Goal: Task Accomplishment & Management: Complete application form

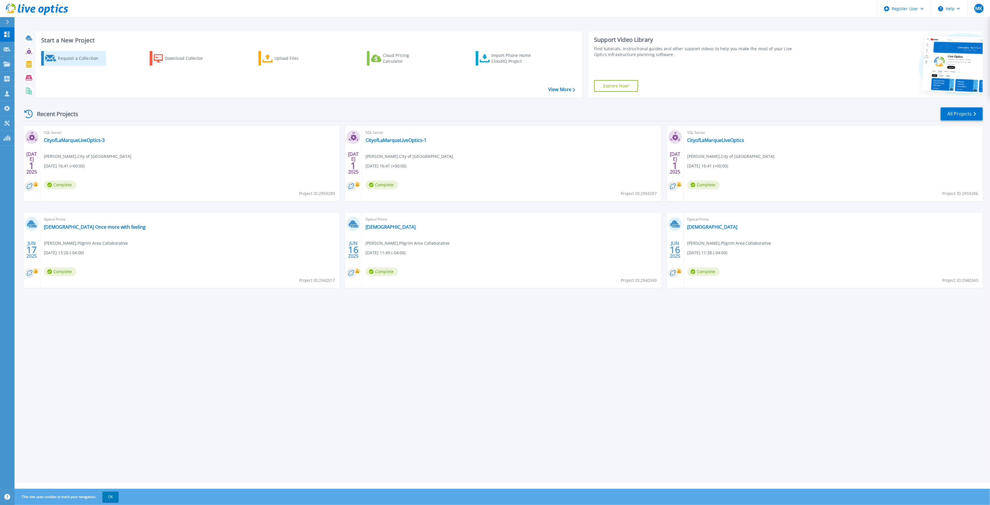
click at [61, 57] on div "Request a Collection" at bounding box center [81, 59] width 46 height 12
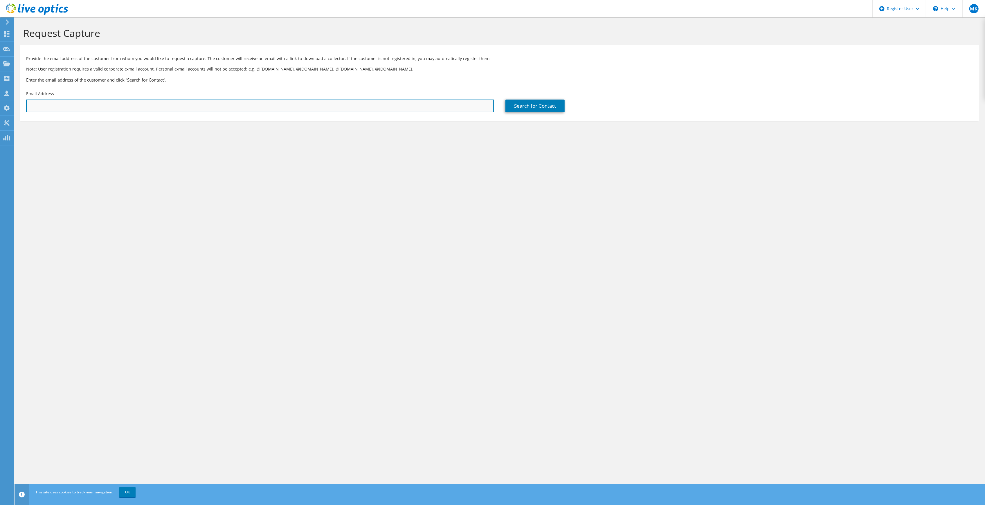
click at [181, 104] on input "text" at bounding box center [259, 106] width 467 height 13
paste input "mailto:[EMAIL_ADDRESS][DOMAIN_NAME]"
drag, startPoint x: 40, startPoint y: 106, endPoint x: 15, endPoint y: 103, distance: 24.8
click at [15, 103] on section "Request Capture Provide the email address of the customer from whom you would l…" at bounding box center [500, 83] width 970 height 133
type input "[EMAIL_ADDRESS][DOMAIN_NAME]"
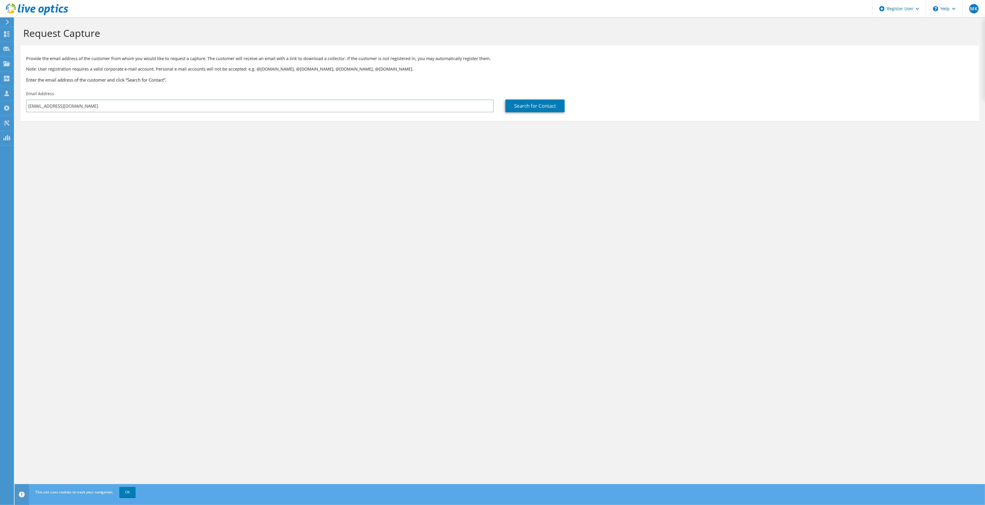
click at [179, 132] on section "Request Capture Provide the email address of the customer from whom you would l…" at bounding box center [500, 83] width 970 height 133
click at [524, 106] on link "Search for Contact" at bounding box center [534, 106] width 59 height 13
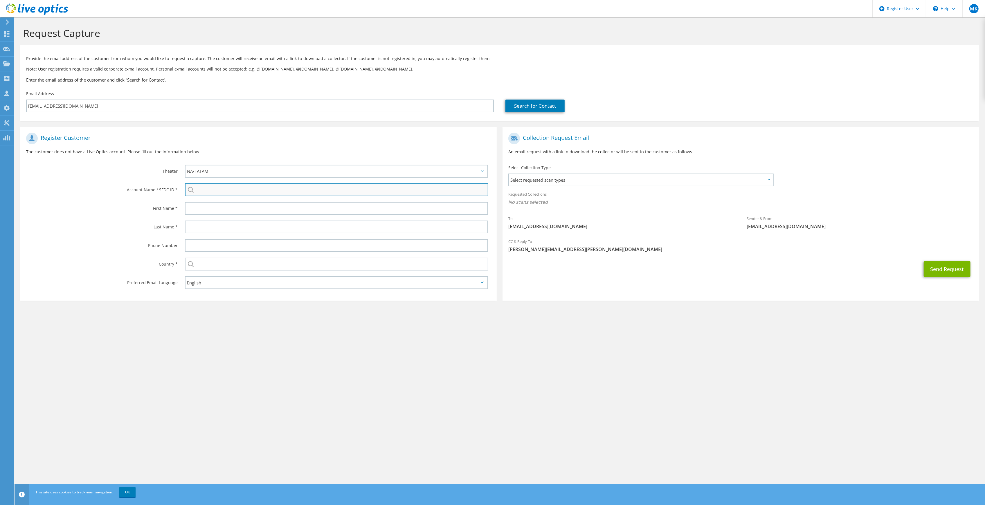
click at [243, 187] on input "search" at bounding box center [336, 189] width 303 height 13
paste input "3538568877"
click at [226, 198] on li "Ehco Group, LLC : 3538568877" at bounding box center [218, 197] width 67 height 7
type input "Ehco Group, LLC : 3538568877"
click at [259, 209] on input "text" at bounding box center [336, 208] width 303 height 13
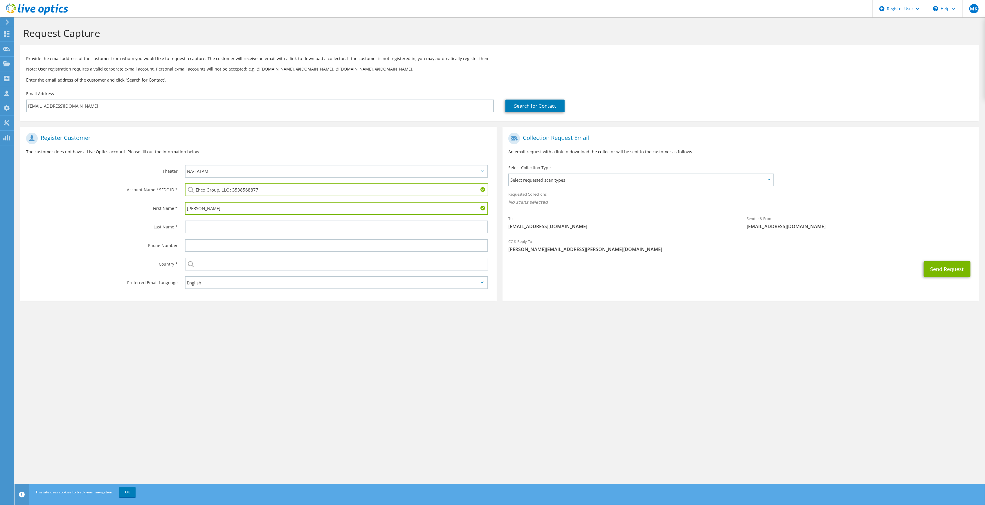
type input "[PERSON_NAME]"
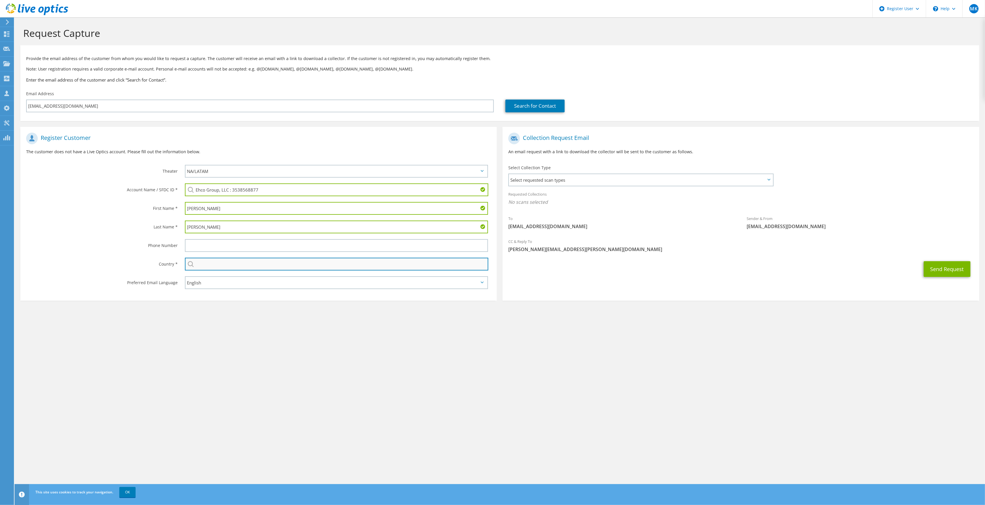
click at [232, 258] on input "text" at bounding box center [336, 264] width 303 height 13
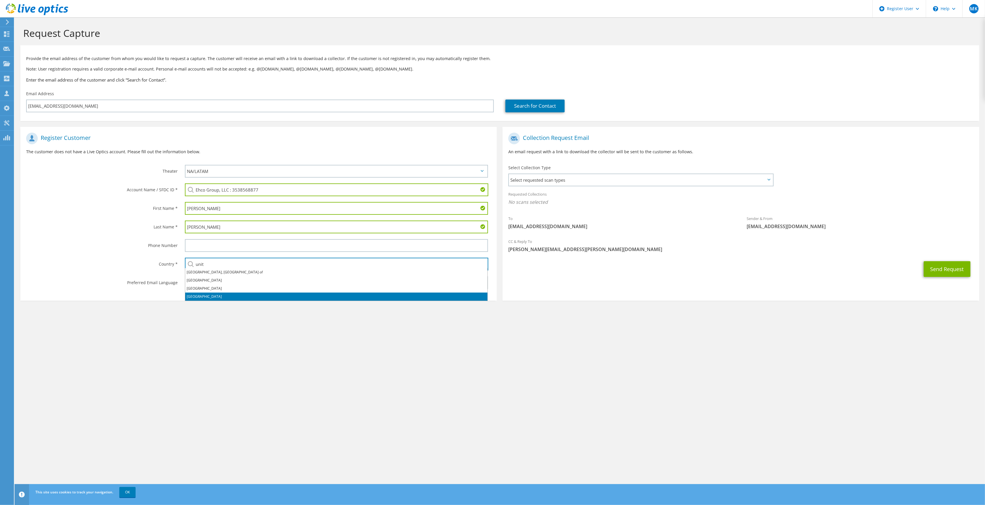
click at [211, 297] on li "[GEOGRAPHIC_DATA]" at bounding box center [336, 297] width 302 height 8
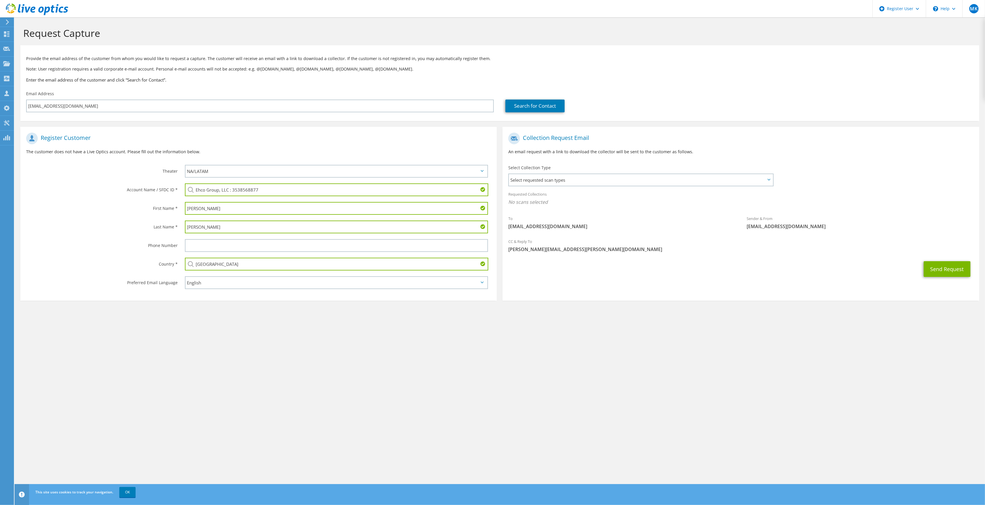
type input "[GEOGRAPHIC_DATA]"
click at [529, 320] on section "Request Capture Provide the email address of the customer from whom you would l…" at bounding box center [500, 173] width 970 height 312
click at [571, 174] on span "Select requested scan types" at bounding box center [640, 180] width 263 height 12
click at [539, 197] on label "Optical Prime" at bounding box center [538, 197] width 35 height 7
click at [0, 0] on input "Optical Prime" at bounding box center [0, 0] width 0 height 0
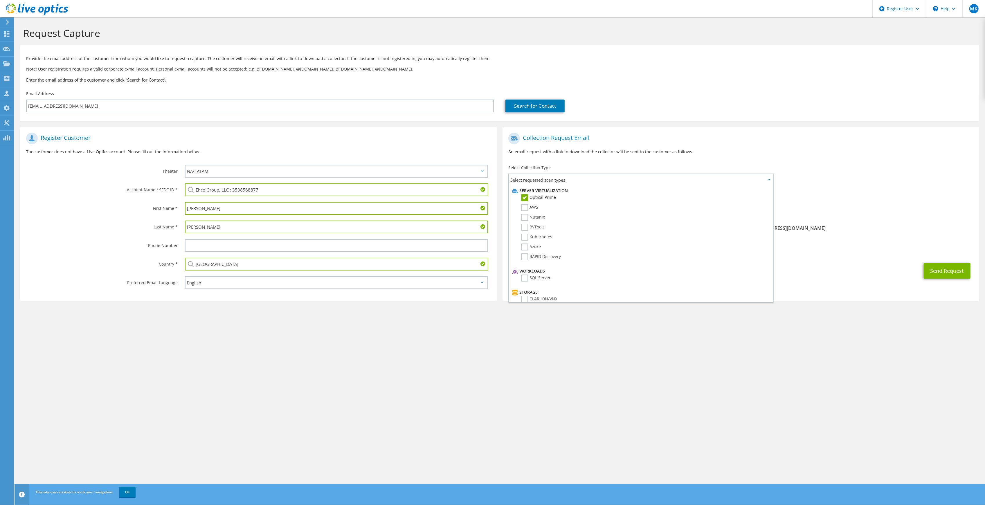
click at [786, 294] on section "Collection Request Email An email request with a link to download the collector…" at bounding box center [740, 214] width 476 height 174
click at [954, 263] on button "Send Request" at bounding box center [946, 271] width 47 height 16
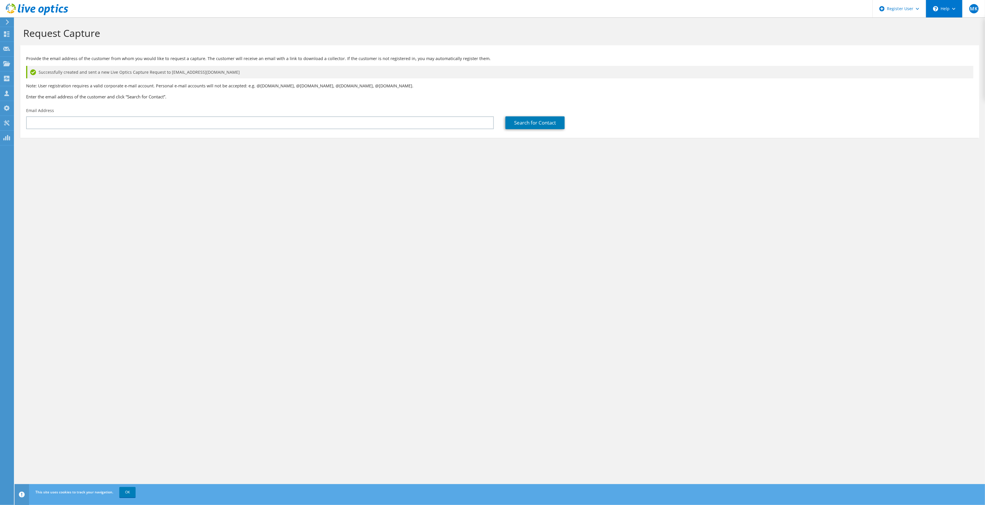
click at [954, 8] on icon at bounding box center [953, 9] width 3 height 2
click at [947, 27] on link "Explore Helpful Articles" at bounding box center [958, 25] width 65 height 14
click at [41, 7] on use at bounding box center [37, 9] width 62 height 12
